Goal: Transaction & Acquisition: Obtain resource

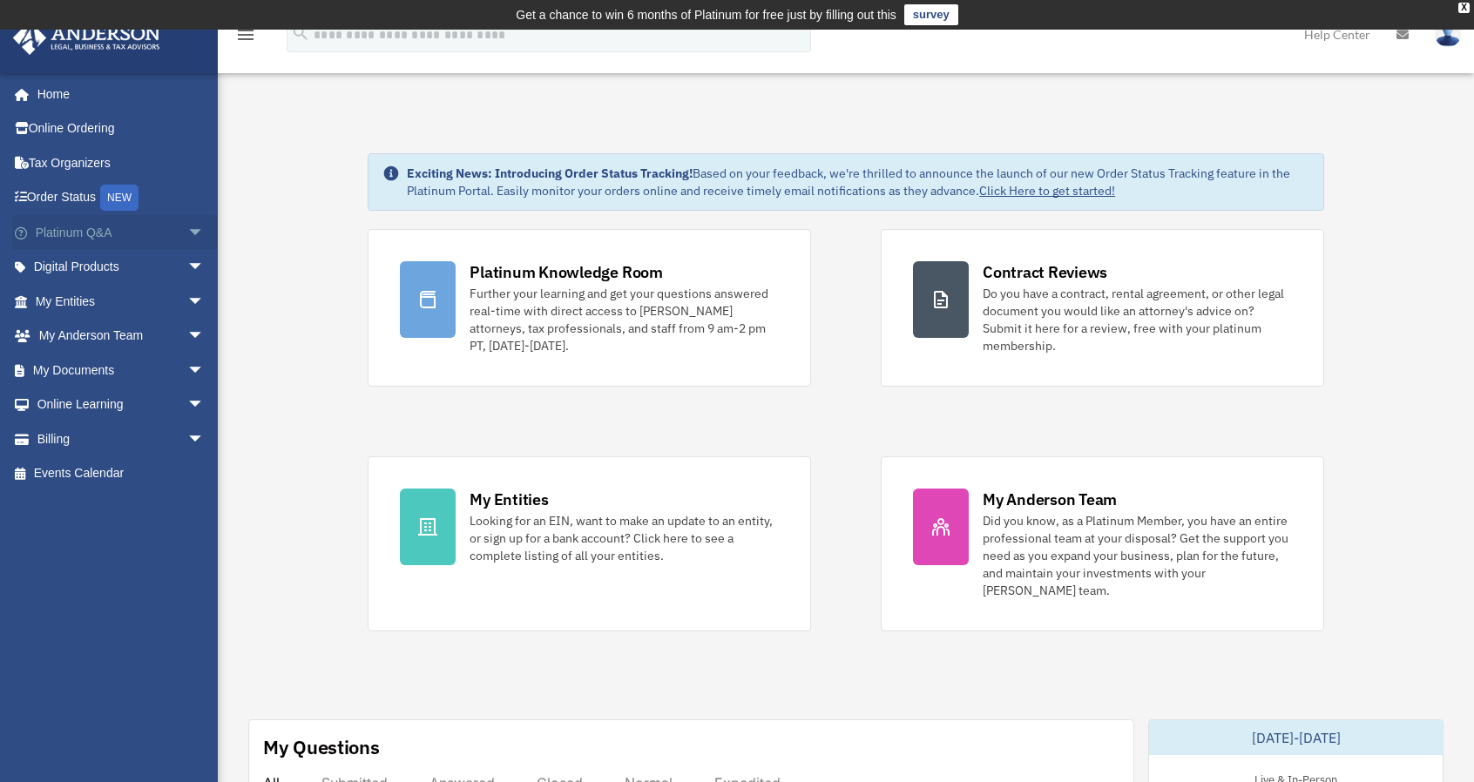
click at [162, 240] on link "Platinum Q&A arrow_drop_down" at bounding box center [121, 232] width 219 height 35
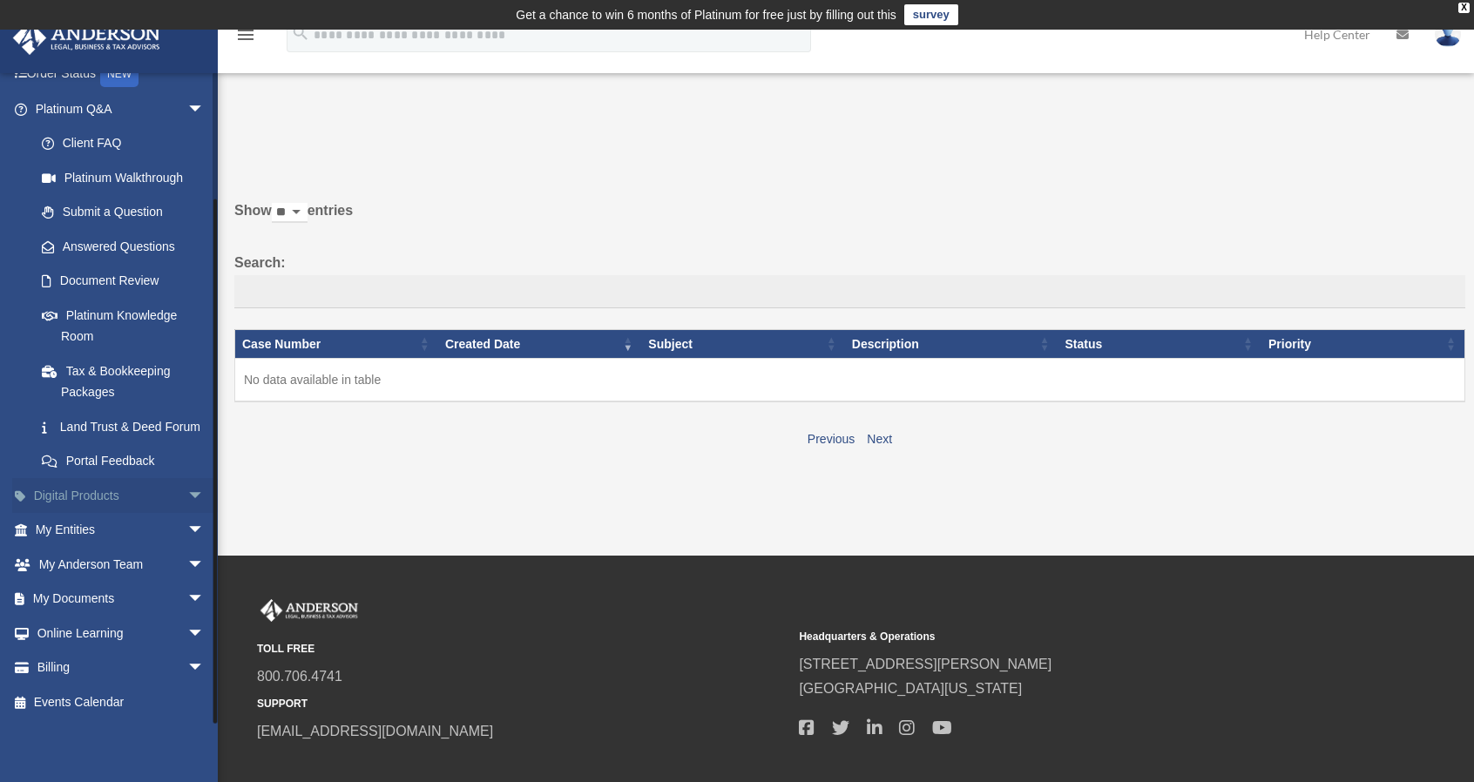
scroll to position [144, 0]
click at [187, 500] on span "arrow_drop_down" at bounding box center [204, 496] width 35 height 36
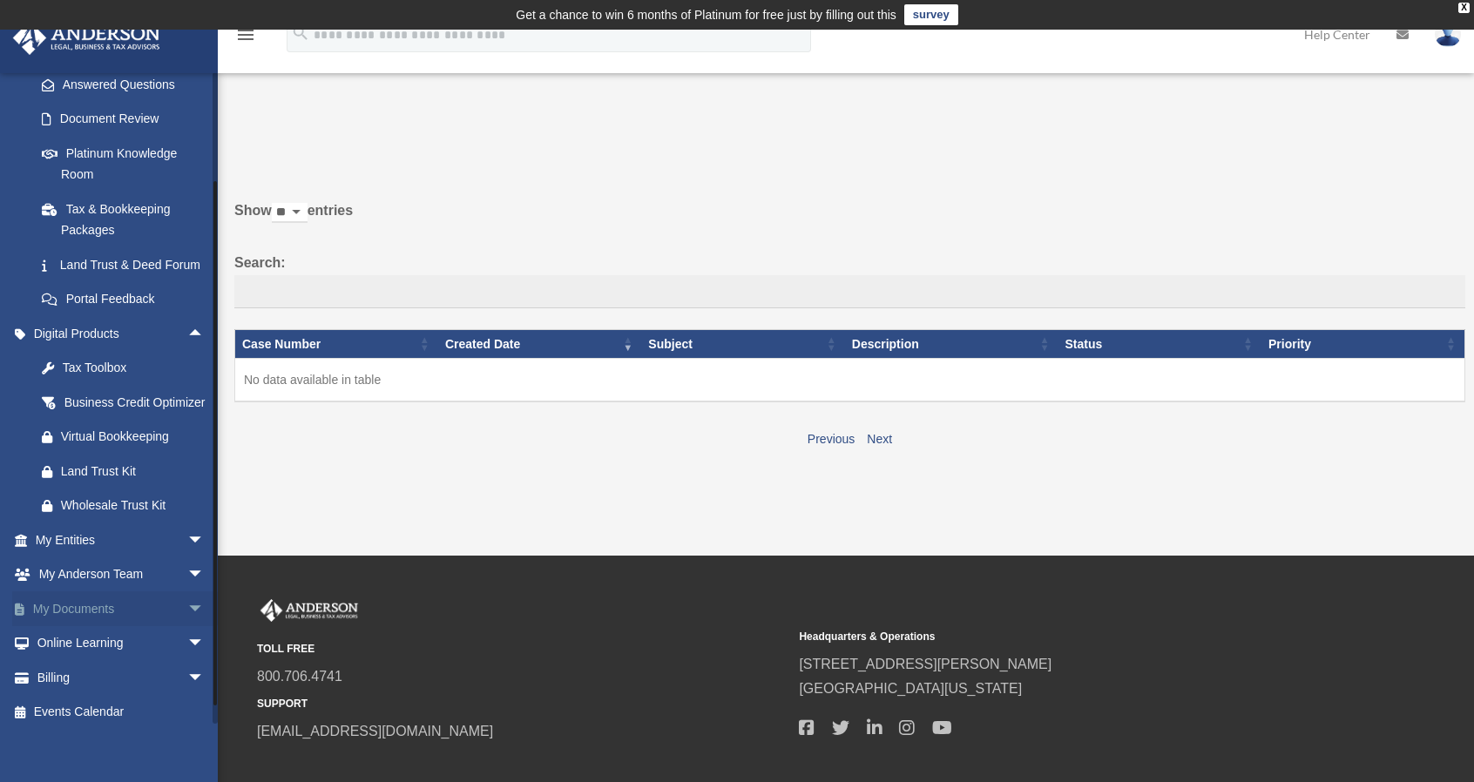
scroll to position [289, 0]
click at [129, 375] on div "Tax Toolbox" at bounding box center [135, 365] width 148 height 22
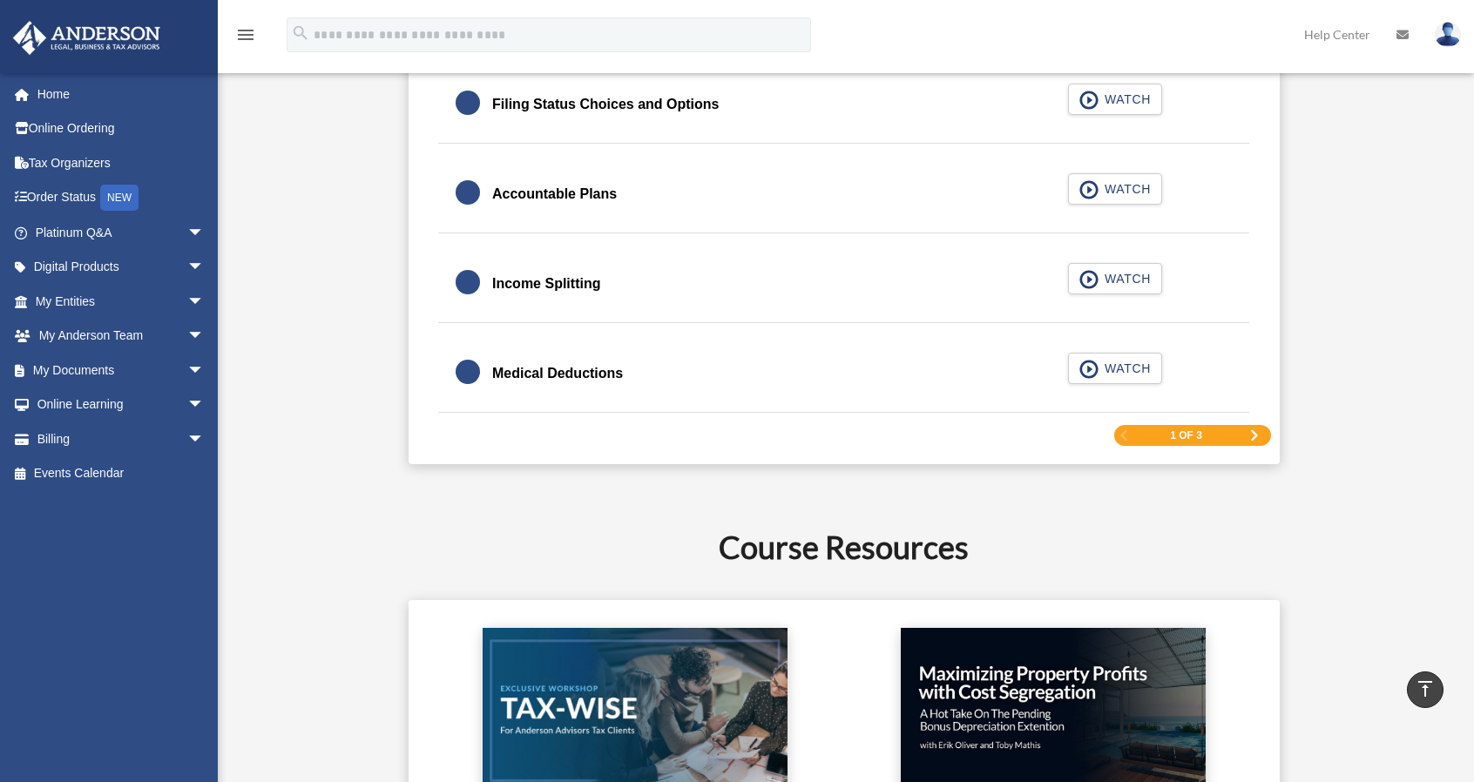
scroll to position [2773, 0]
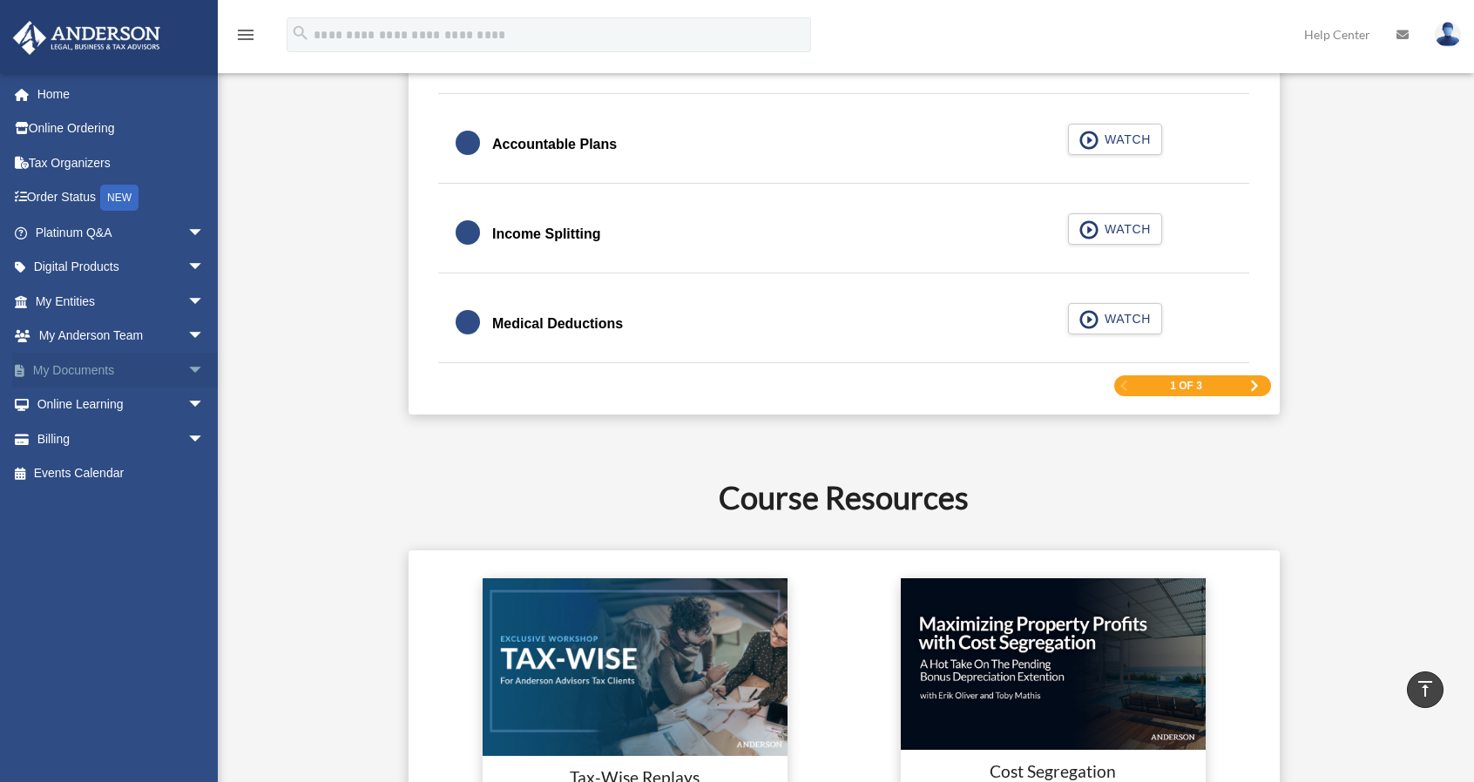
click at [187, 367] on span "arrow_drop_down" at bounding box center [204, 371] width 35 height 36
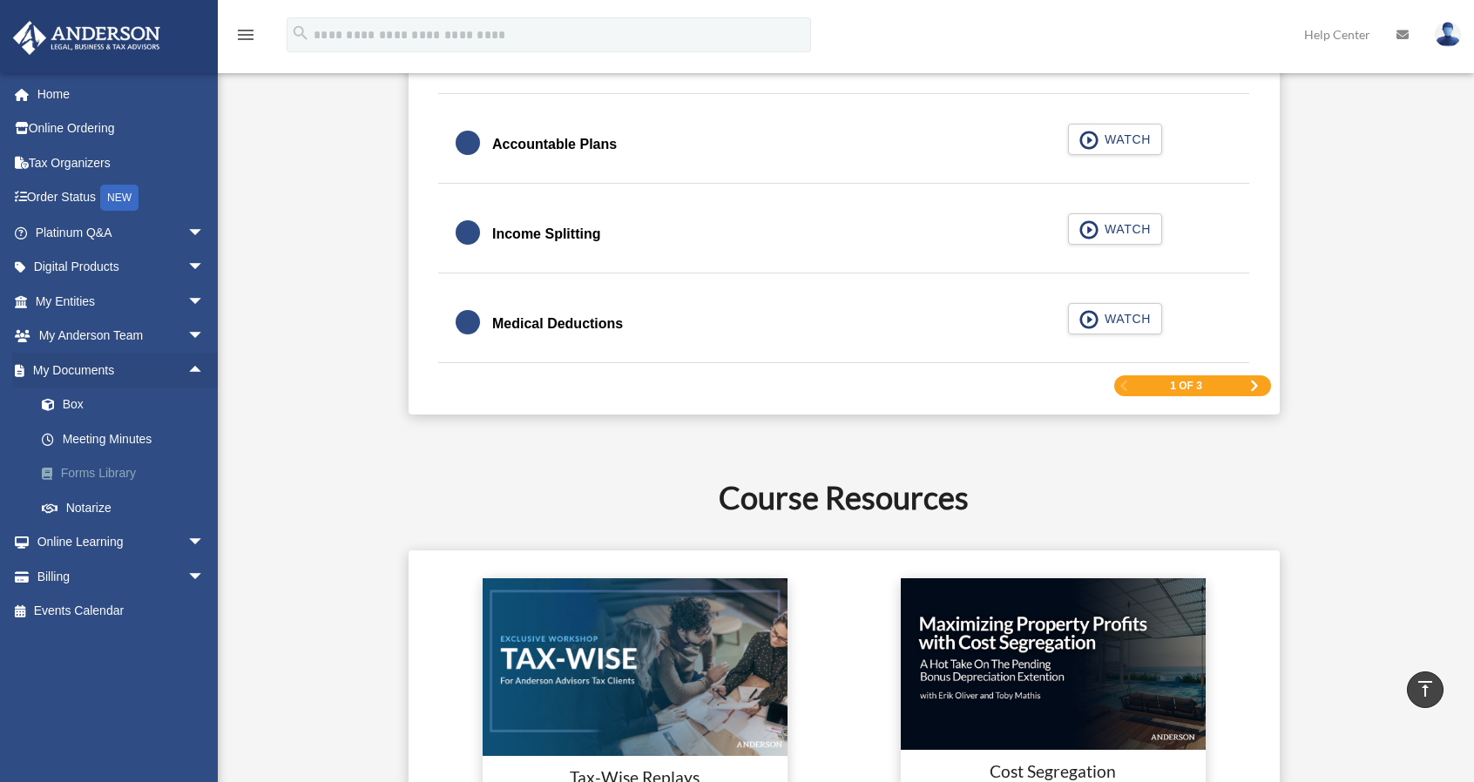
click at [170, 477] on link "Forms Library" at bounding box center [127, 473] width 206 height 35
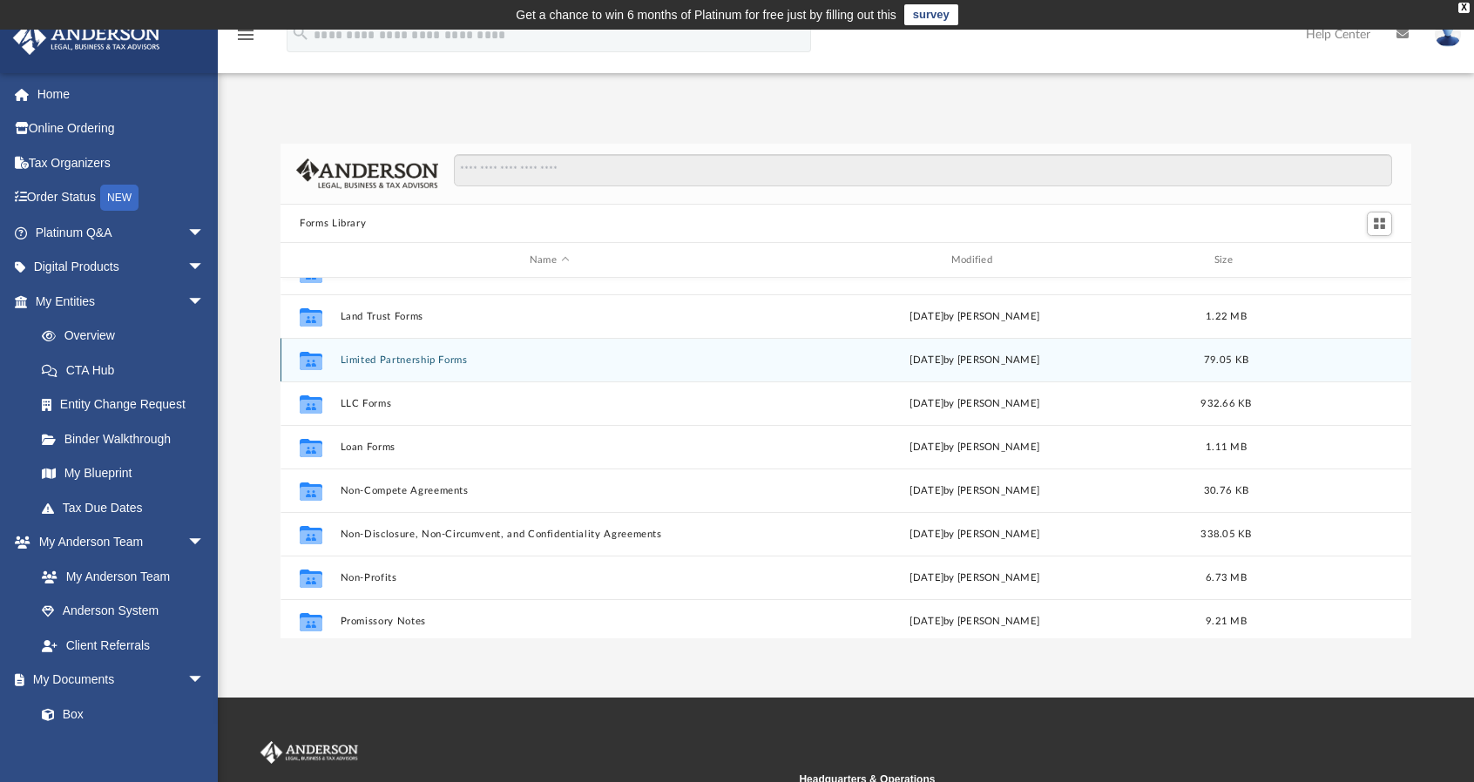
scroll to position [726, 0]
click at [546, 365] on div "Collaborated Folder Limited Partnership Forms [DATE] by [PERSON_NAME] 79.05 KB" at bounding box center [845, 358] width 1131 height 44
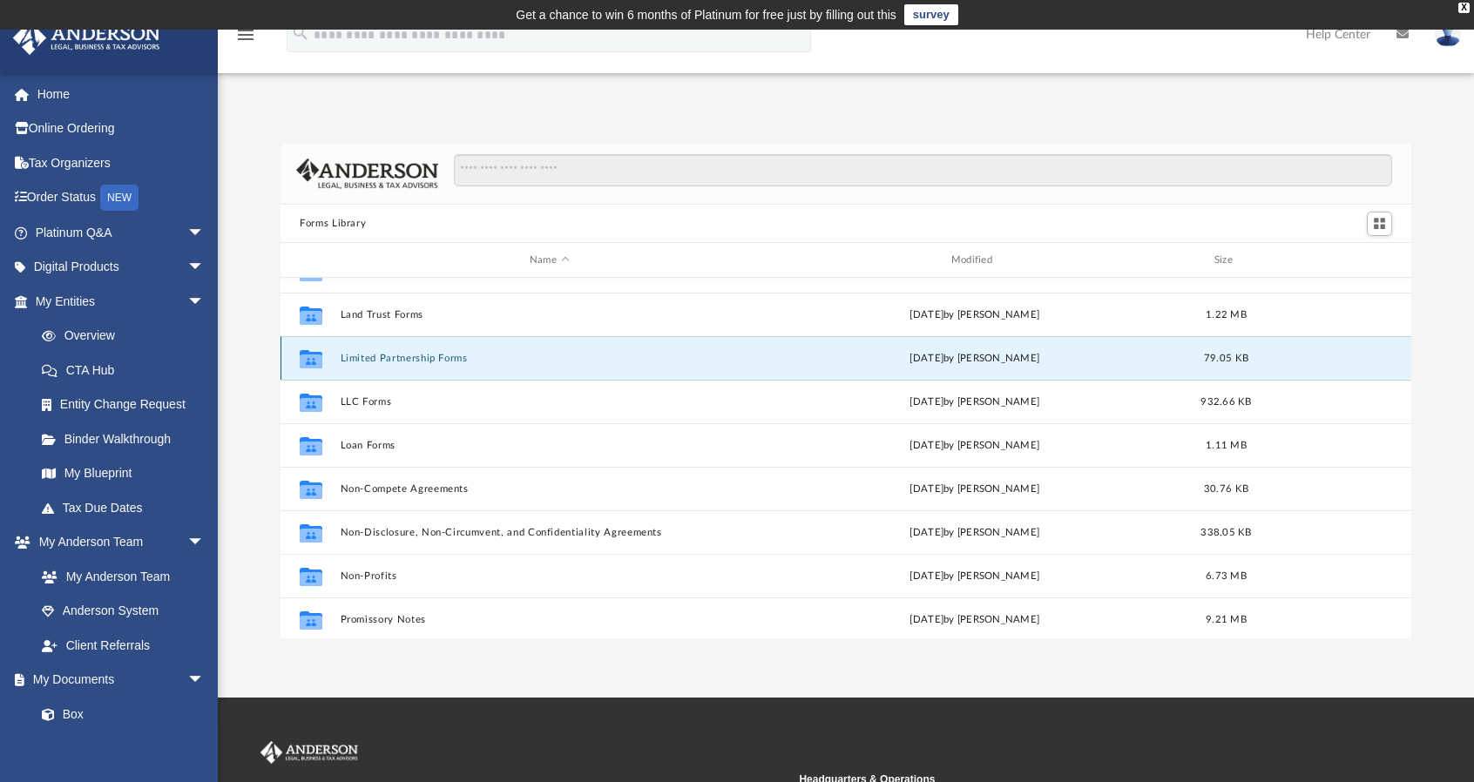
click at [476, 371] on div "Collaborated Folder Limited Partnership Forms [DATE] by [PERSON_NAME] 79.05 KB" at bounding box center [845, 358] width 1131 height 44
click at [462, 363] on button "Limited Partnership Forms" at bounding box center [550, 358] width 418 height 11
click at [460, 359] on button "Limited Partnership Forms" at bounding box center [550, 358] width 418 height 11
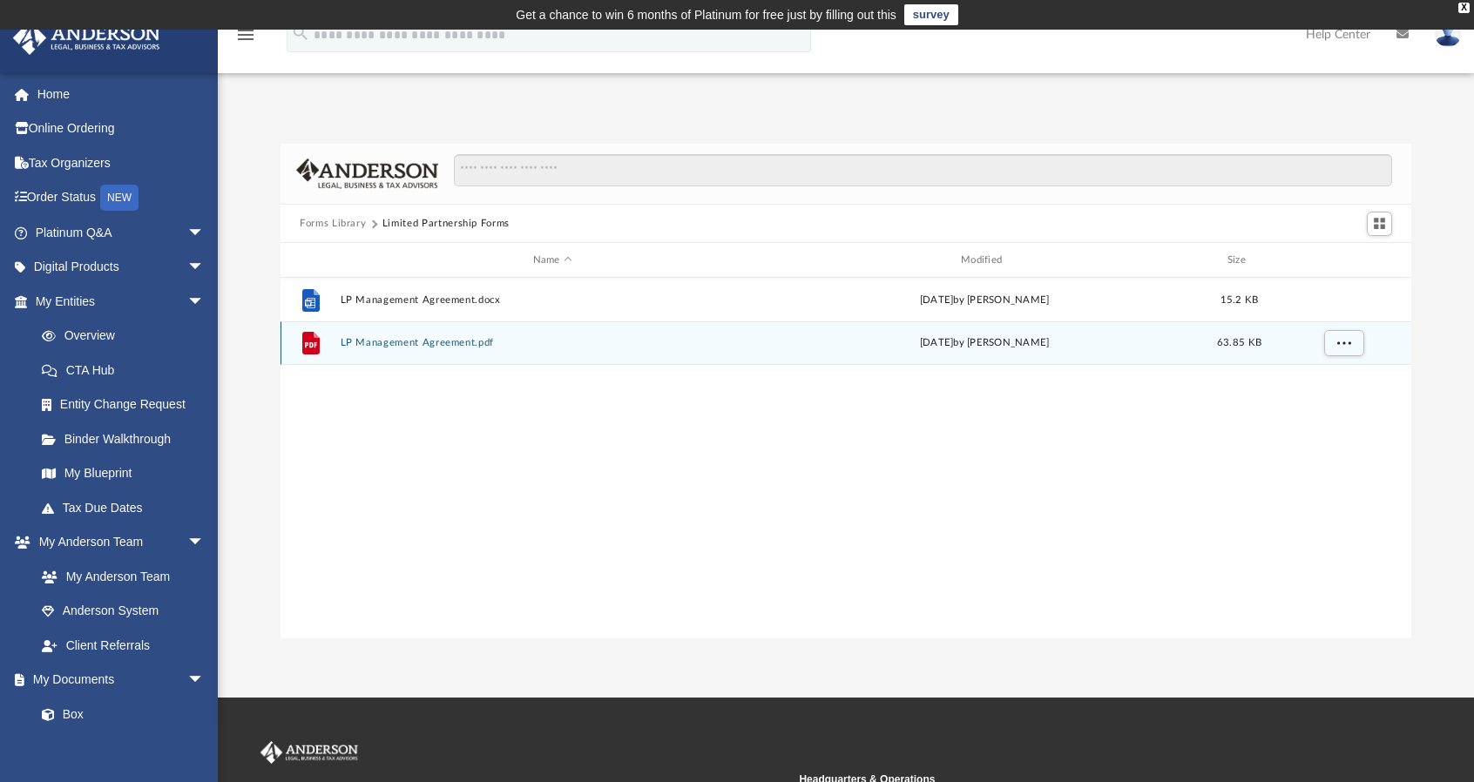
click at [442, 341] on button "LP Management Agreement.pdf" at bounding box center [553, 343] width 424 height 11
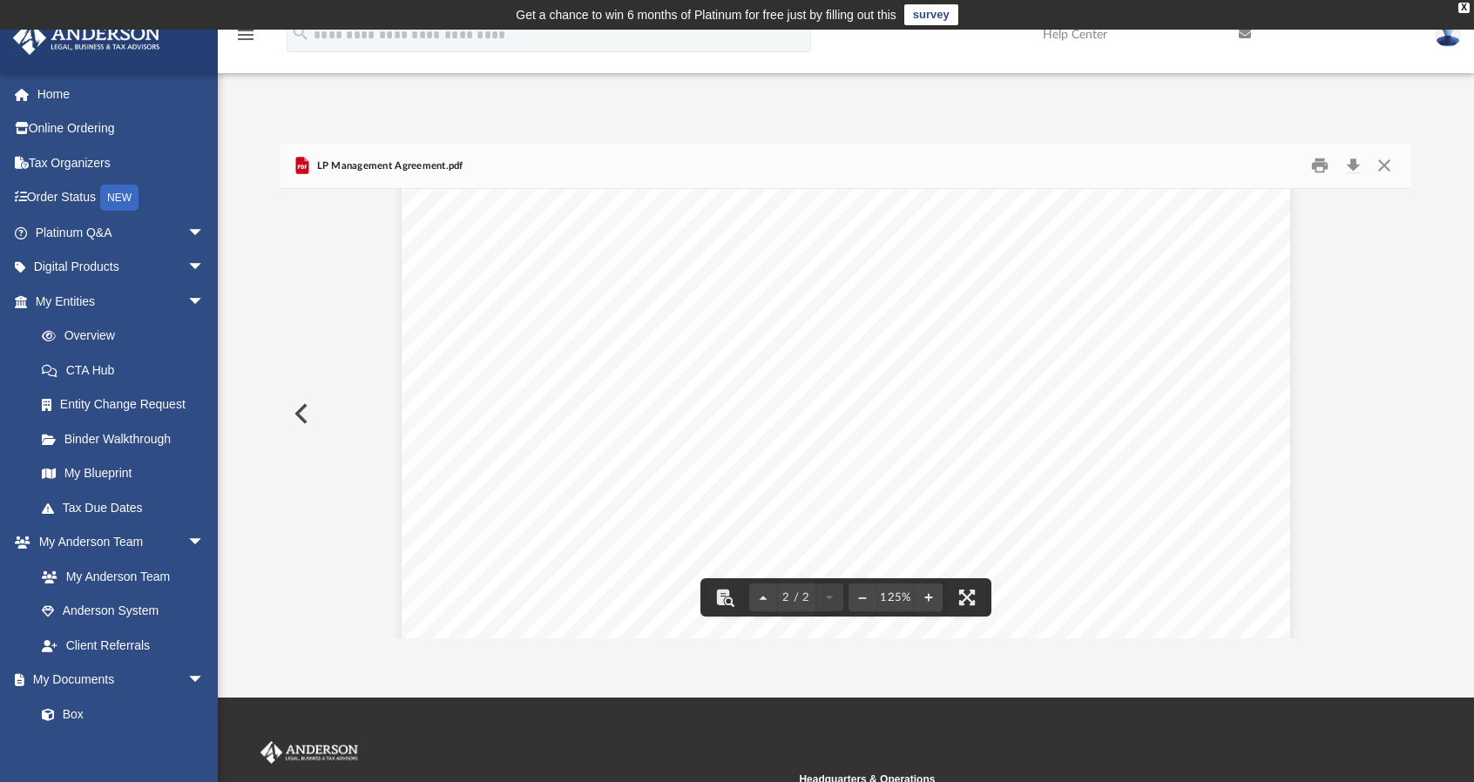
scroll to position [1757, 0]
click at [351, 97] on div "App [EMAIL_ADDRESS][DOMAIN_NAME] Sign Out [EMAIL_ADDRESS][DOMAIN_NAME] Home Onl…" at bounding box center [737, 364] width 1474 height 550
click at [1378, 172] on button "Close" at bounding box center [1383, 165] width 31 height 27
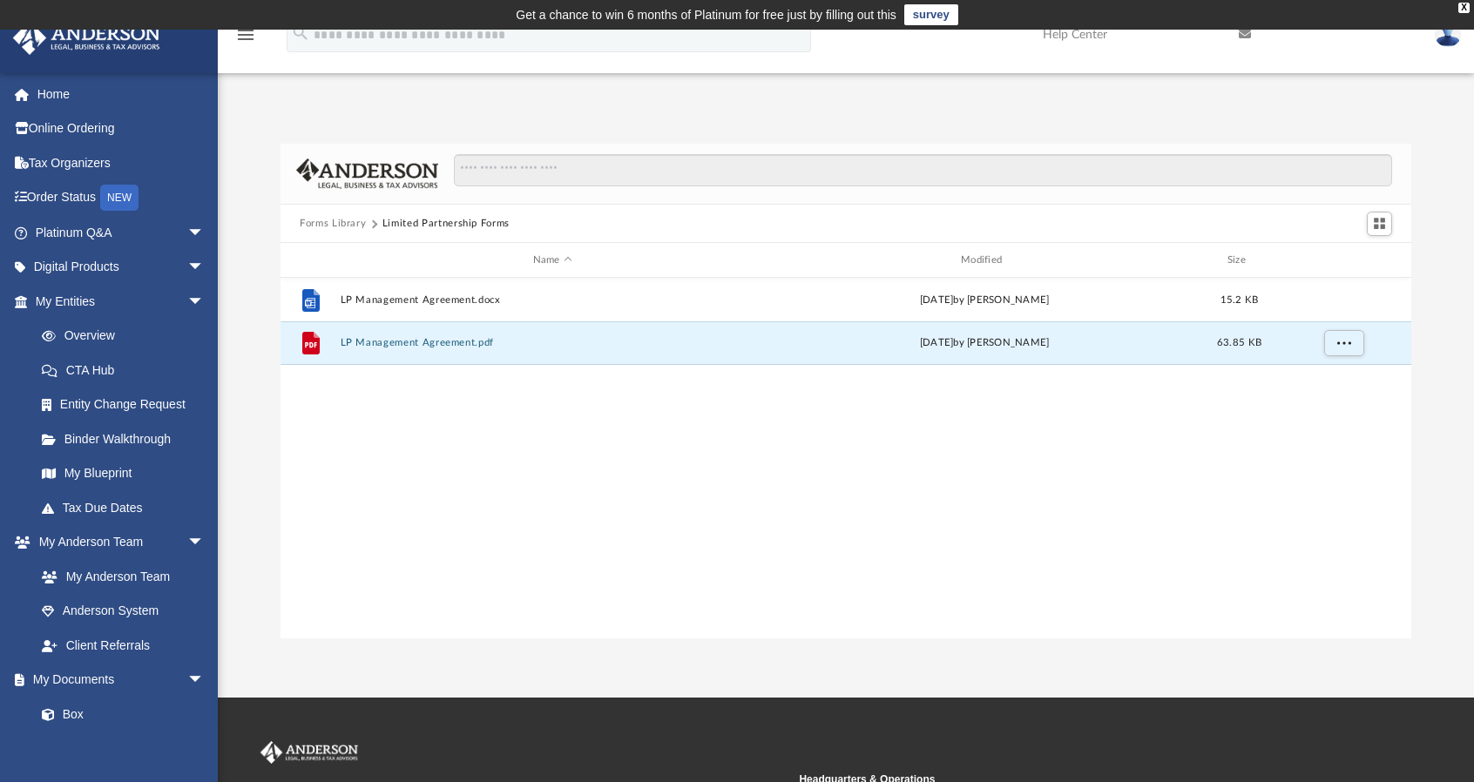
click at [328, 214] on div "Forms Library Limited Partnership Forms" at bounding box center [845, 224] width 1131 height 38
click at [328, 219] on button "Forms Library" at bounding box center [333, 224] width 66 height 16
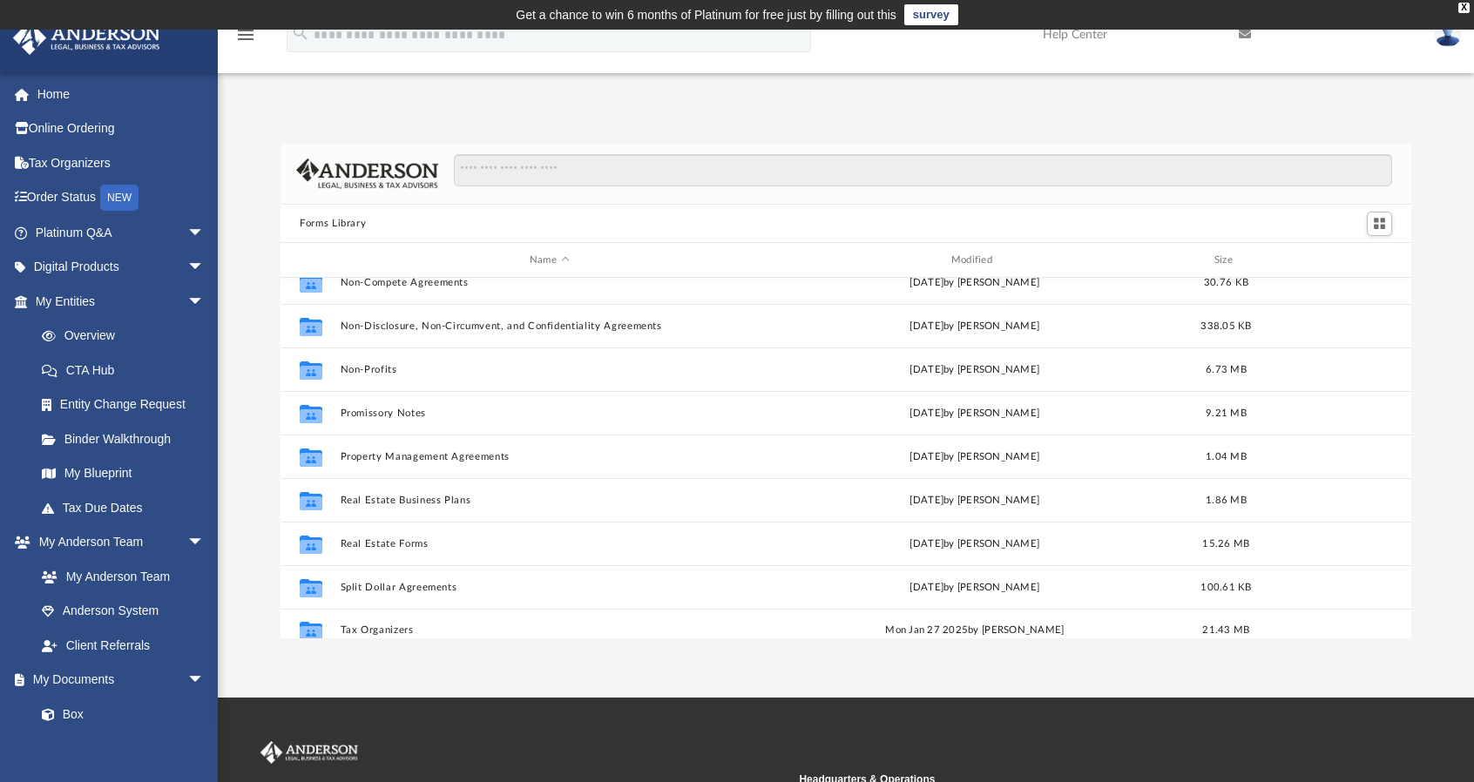
scroll to position [944, 0]
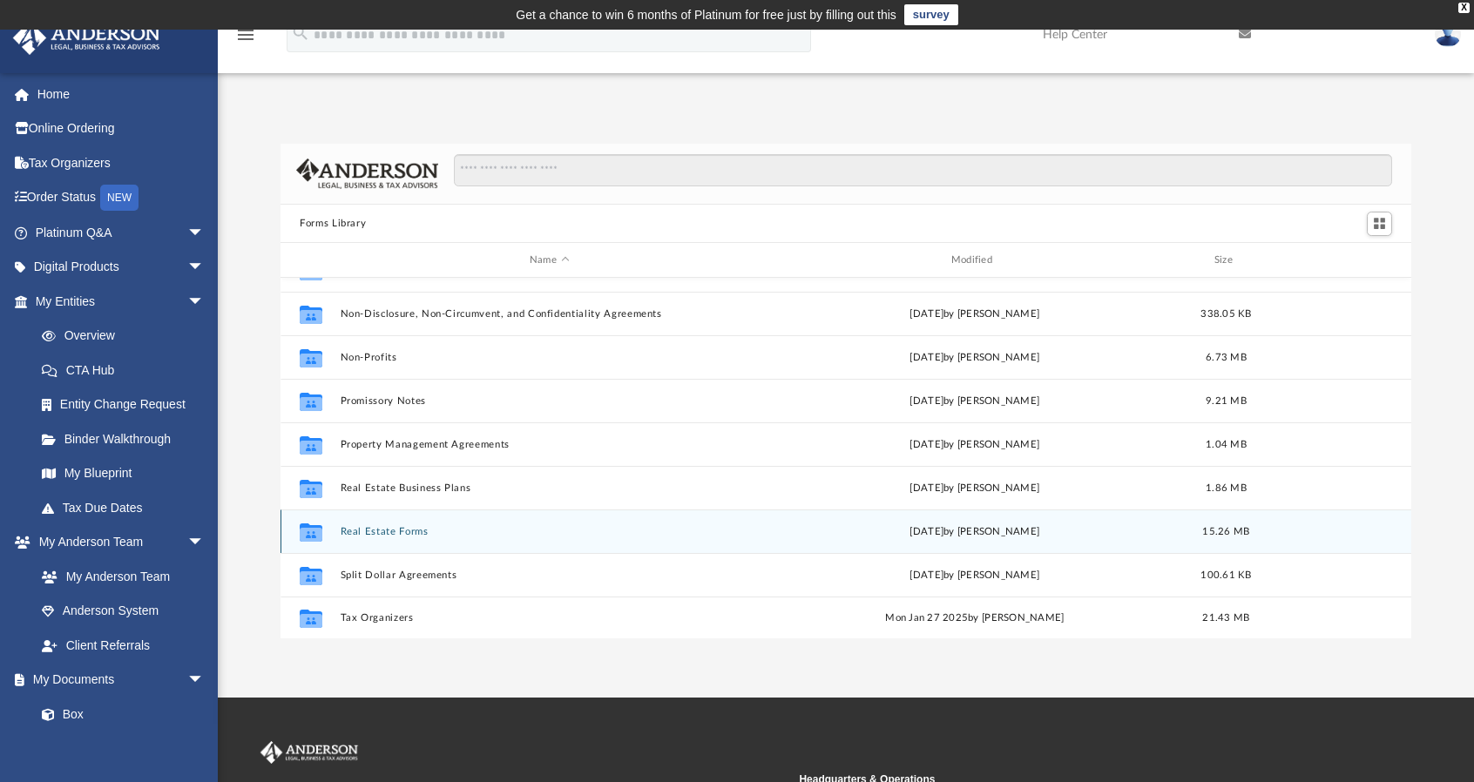
click at [397, 529] on button "Real Estate Forms" at bounding box center [550, 531] width 418 height 11
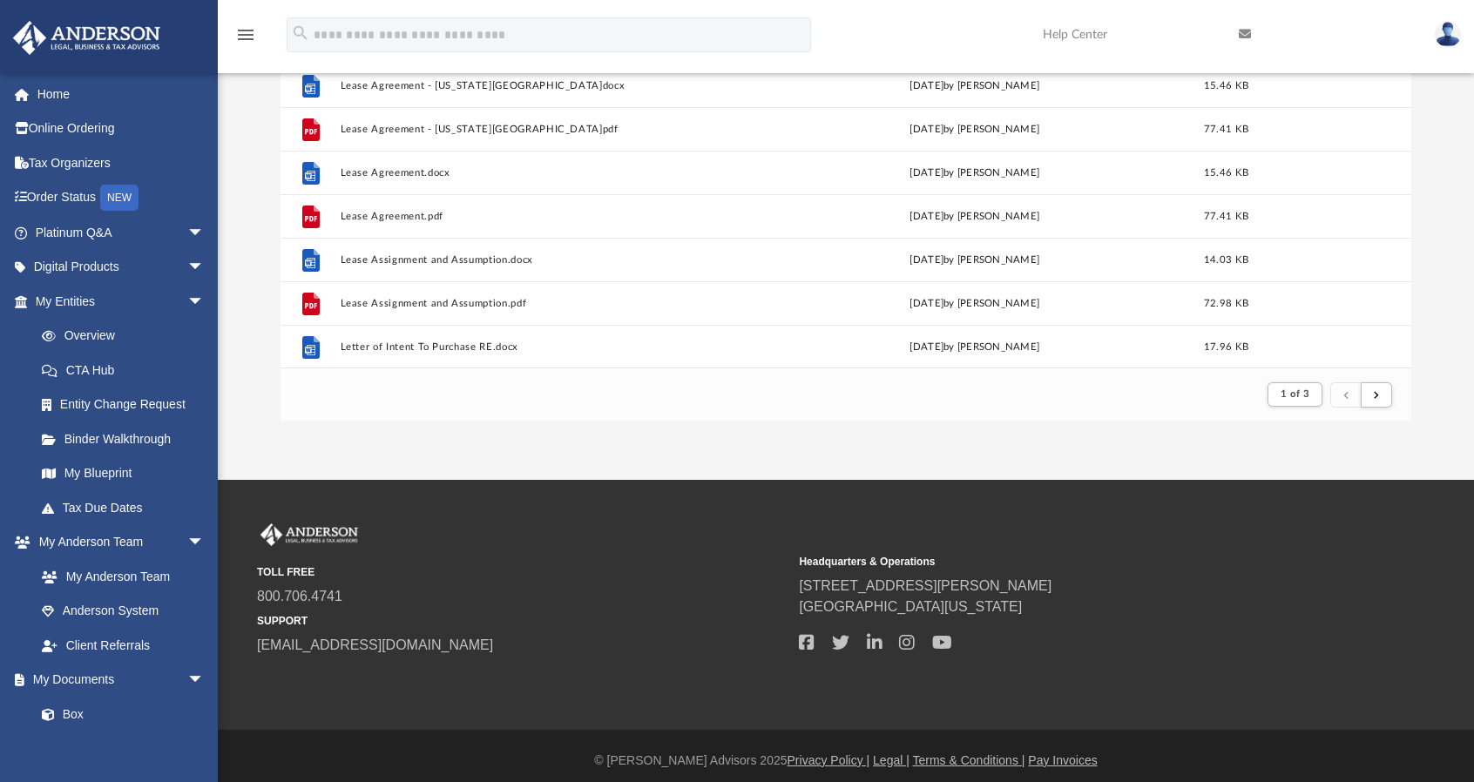
scroll to position [0, 0]
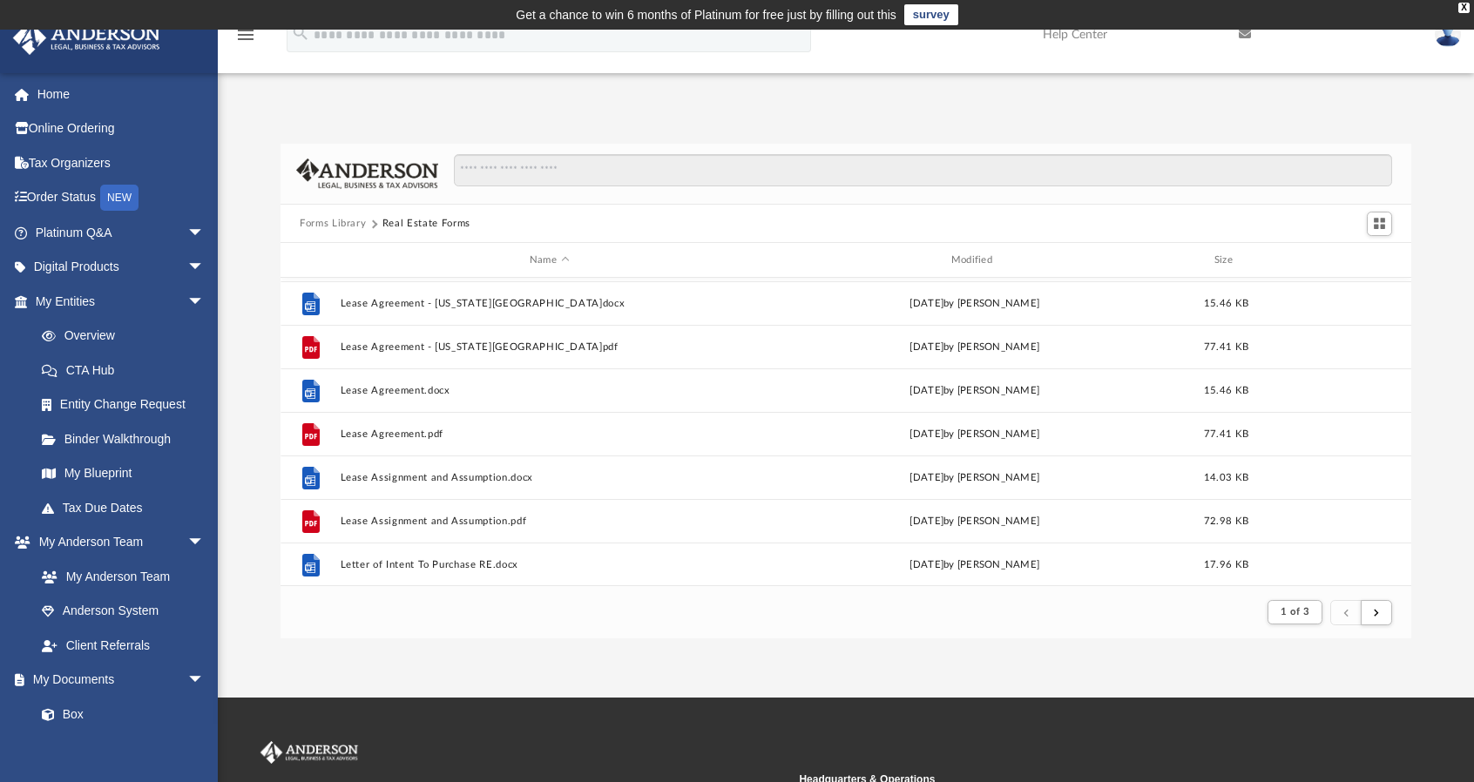
click at [357, 217] on button "Forms Library" at bounding box center [333, 224] width 66 height 16
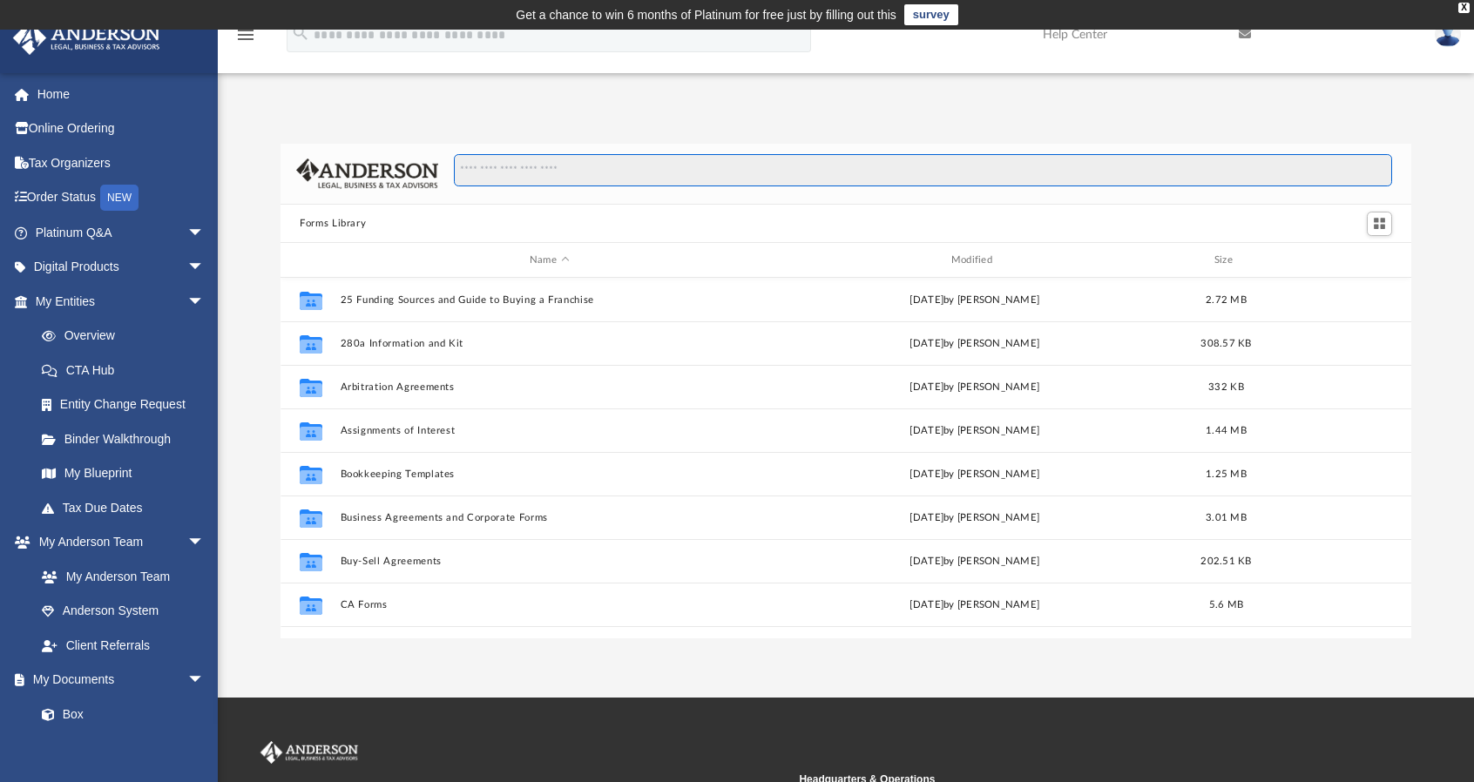
click at [751, 175] on input "Search files and folders" at bounding box center [923, 170] width 938 height 33
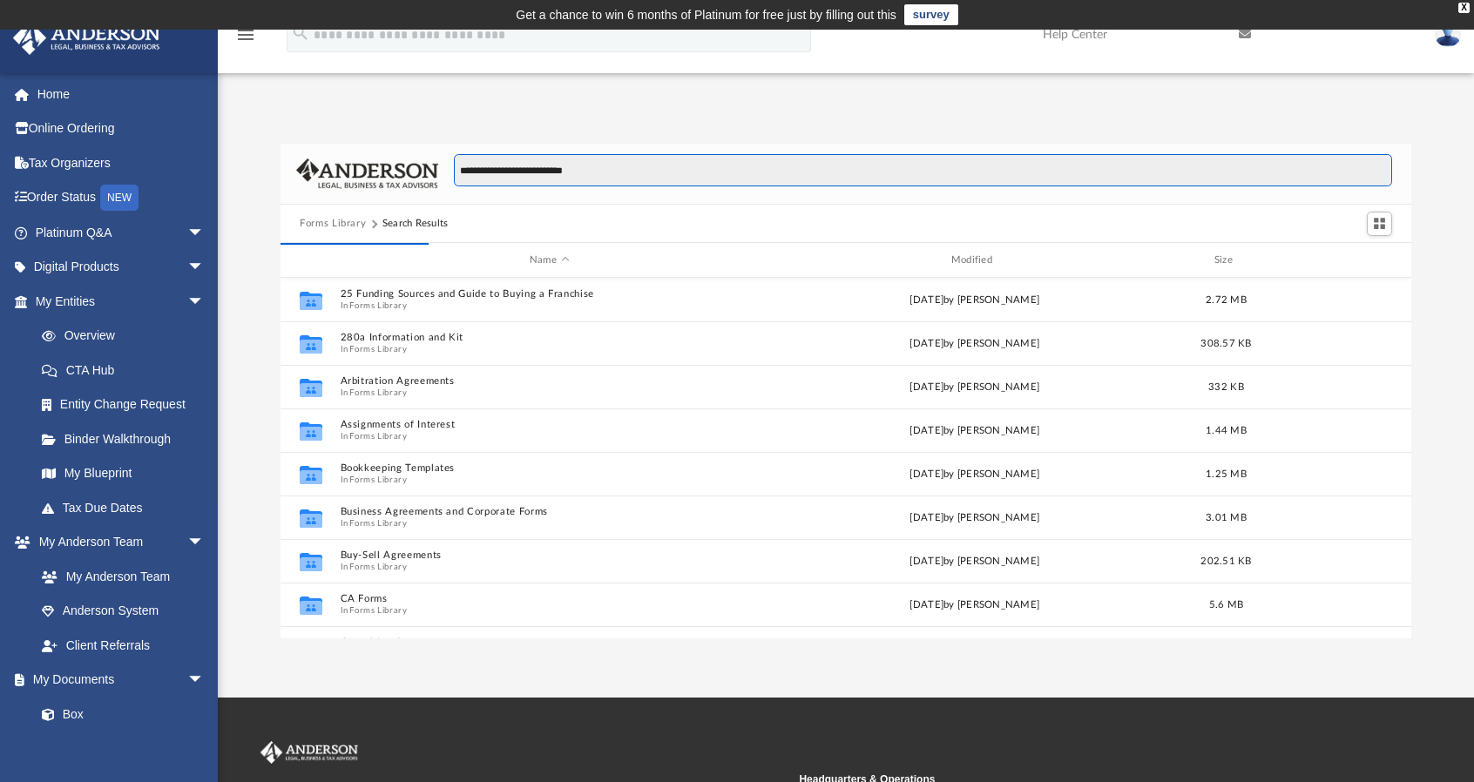
type input "**********"
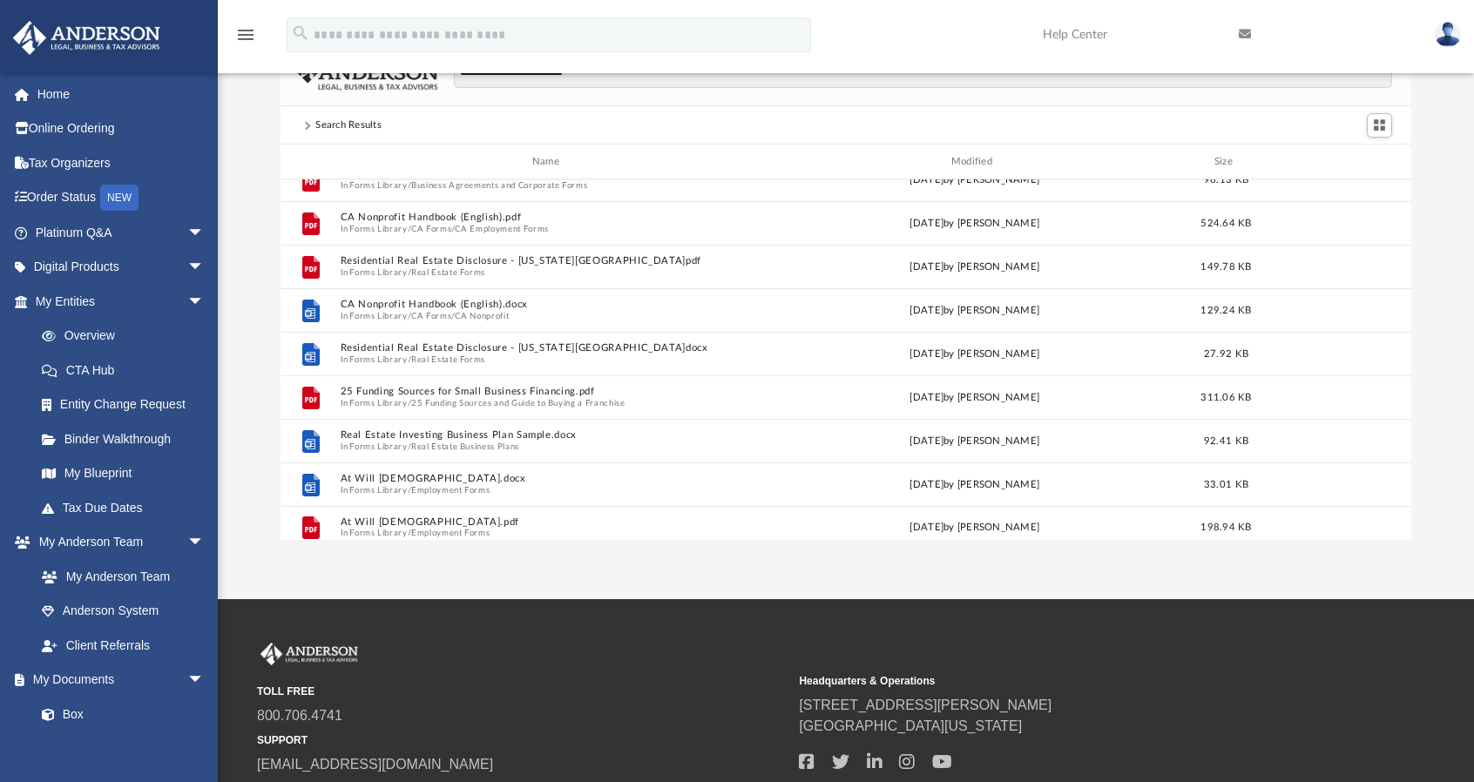
scroll to position [1532, 0]
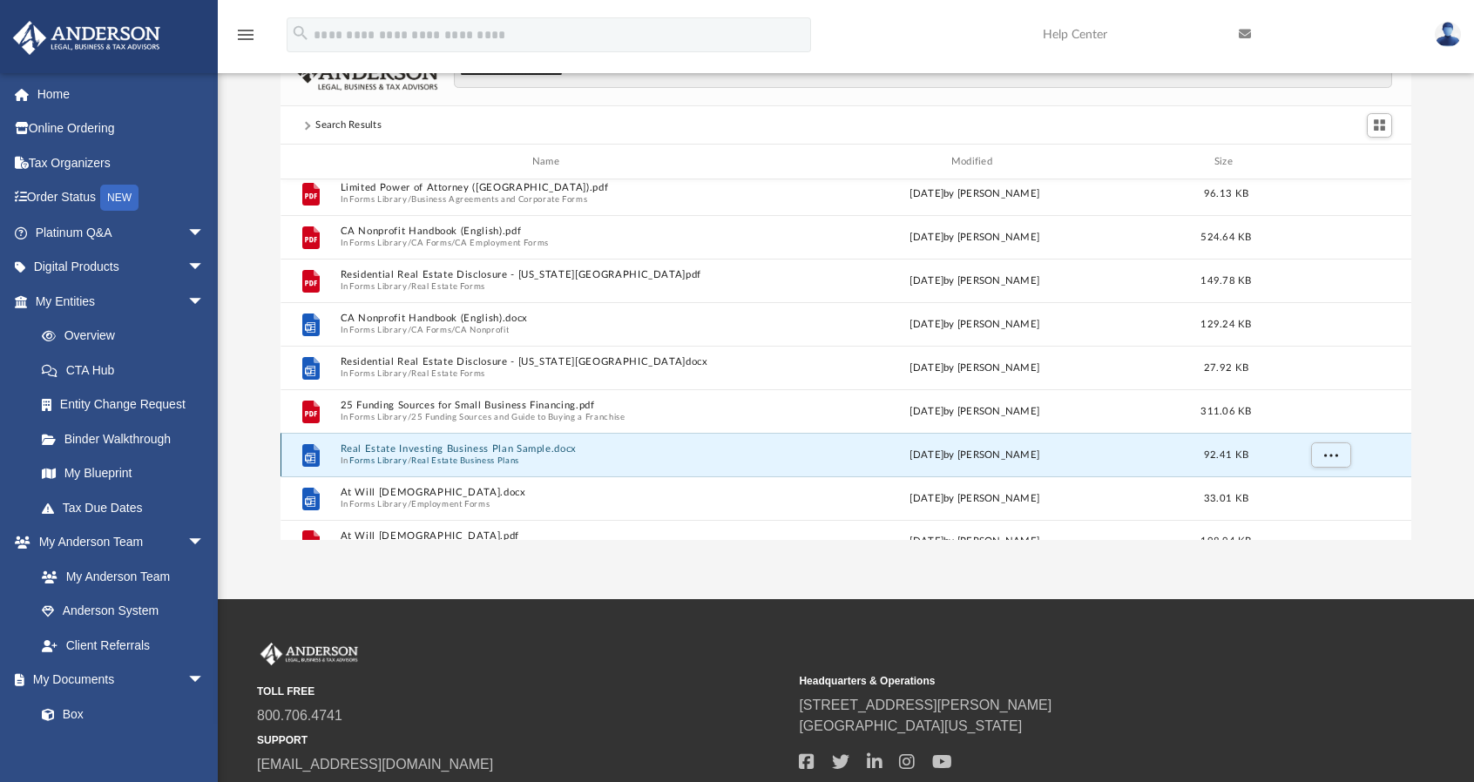
click at [596, 449] on button "Real Estate Investing Business Plan Sample.docx" at bounding box center [550, 449] width 418 height 11
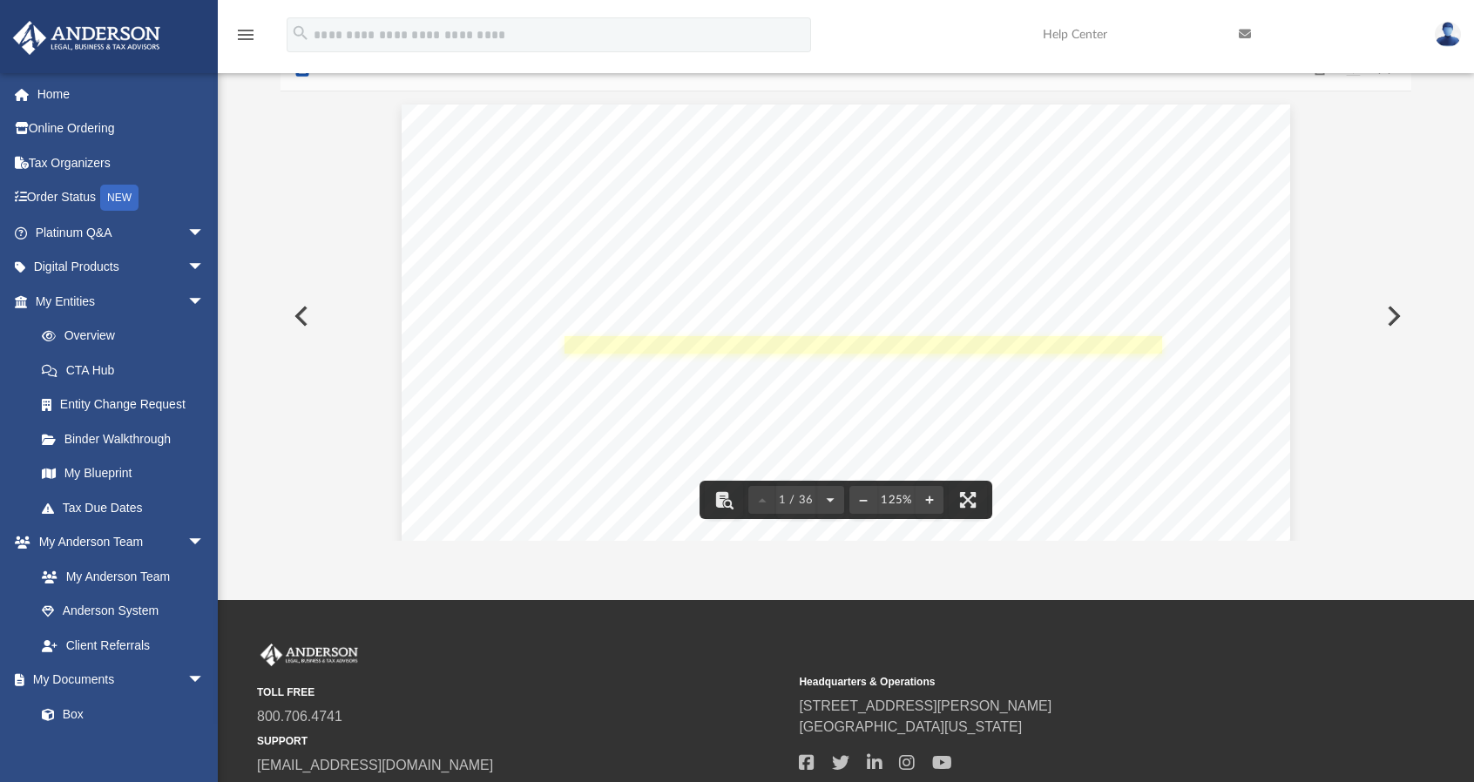
scroll to position [0, 0]
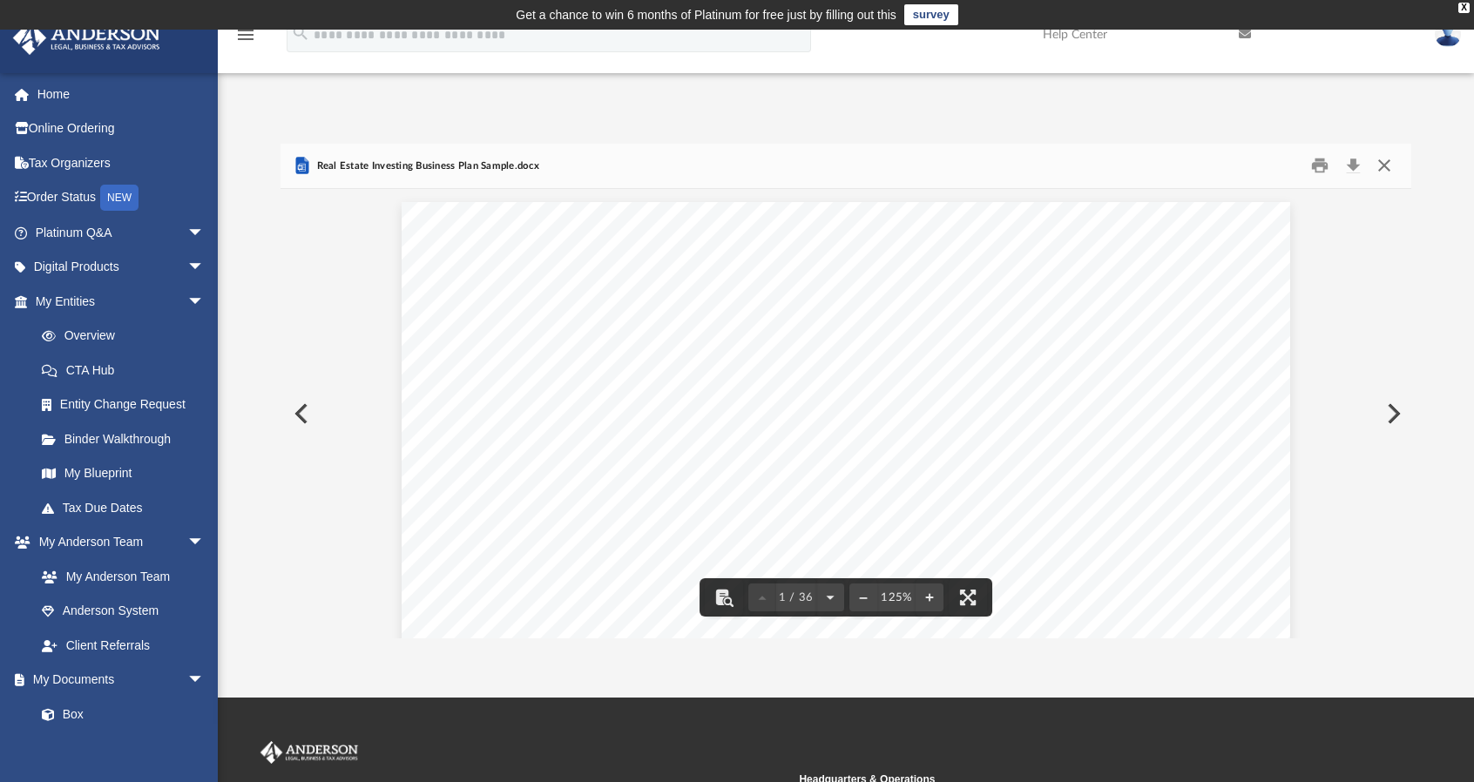
click at [1390, 154] on button "Close" at bounding box center [1383, 165] width 31 height 27
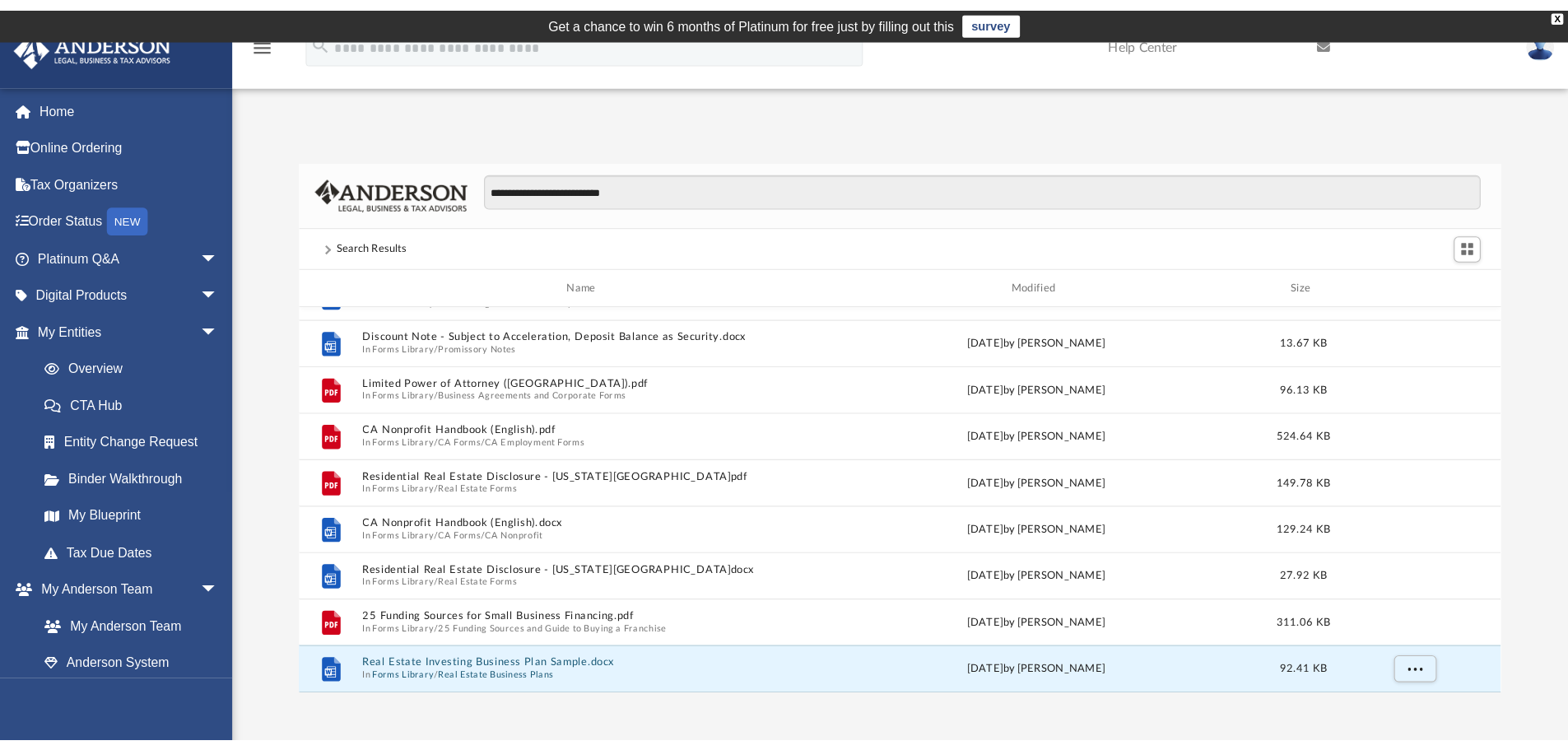
scroll to position [362, 1214]
